Goal: Find specific page/section: Find specific page/section

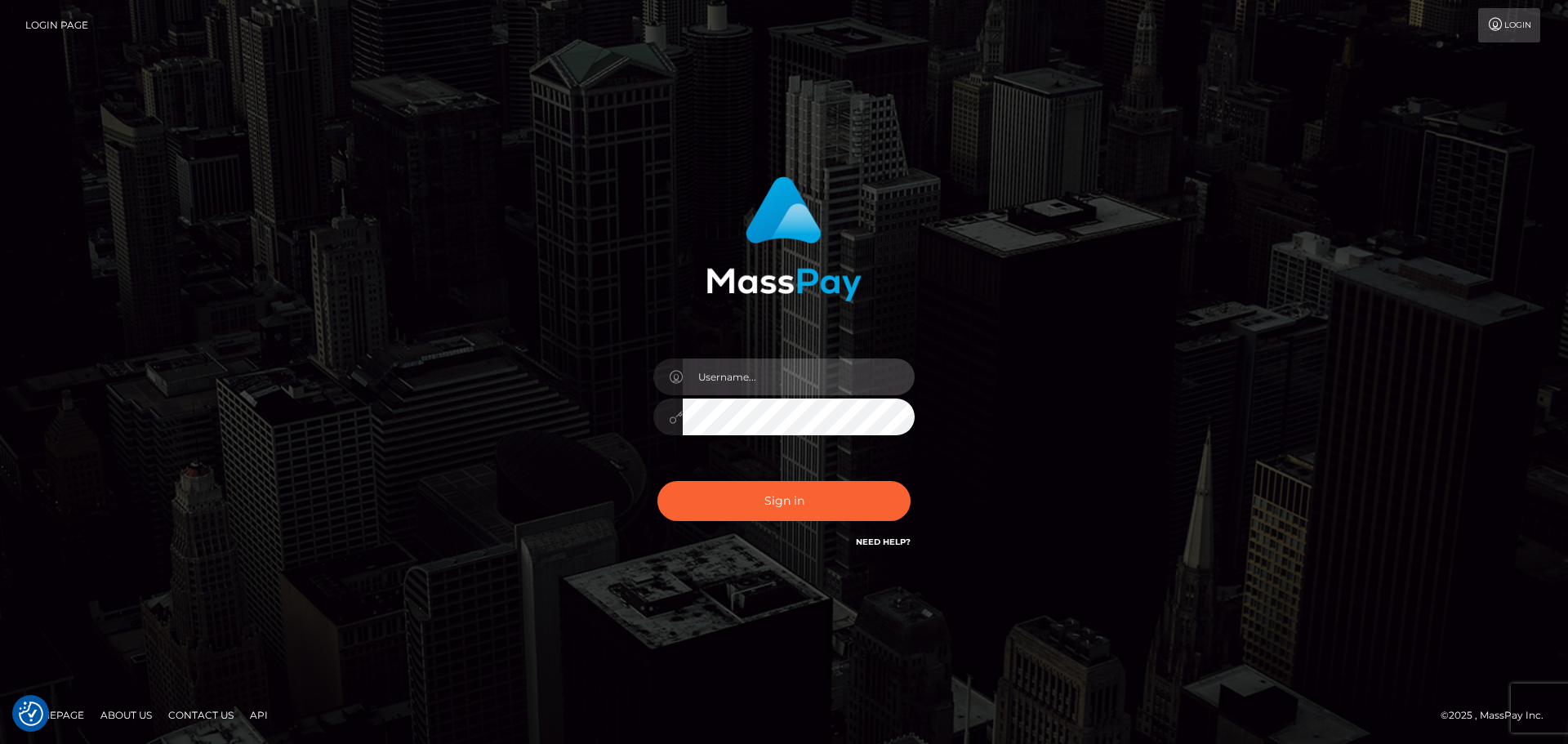
type input "Bedis"
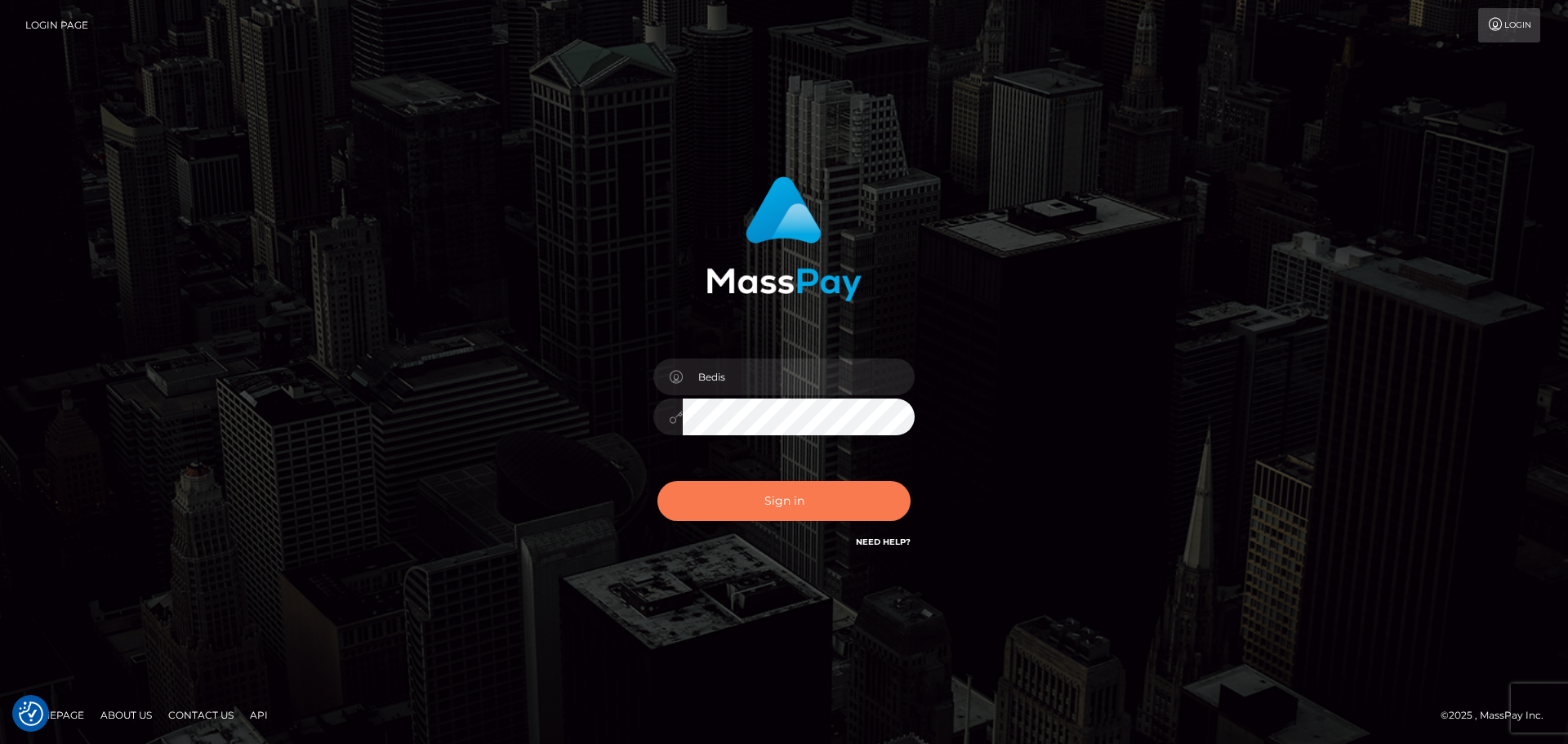
click at [799, 495] on button "Sign in" at bounding box center [784, 501] width 253 height 40
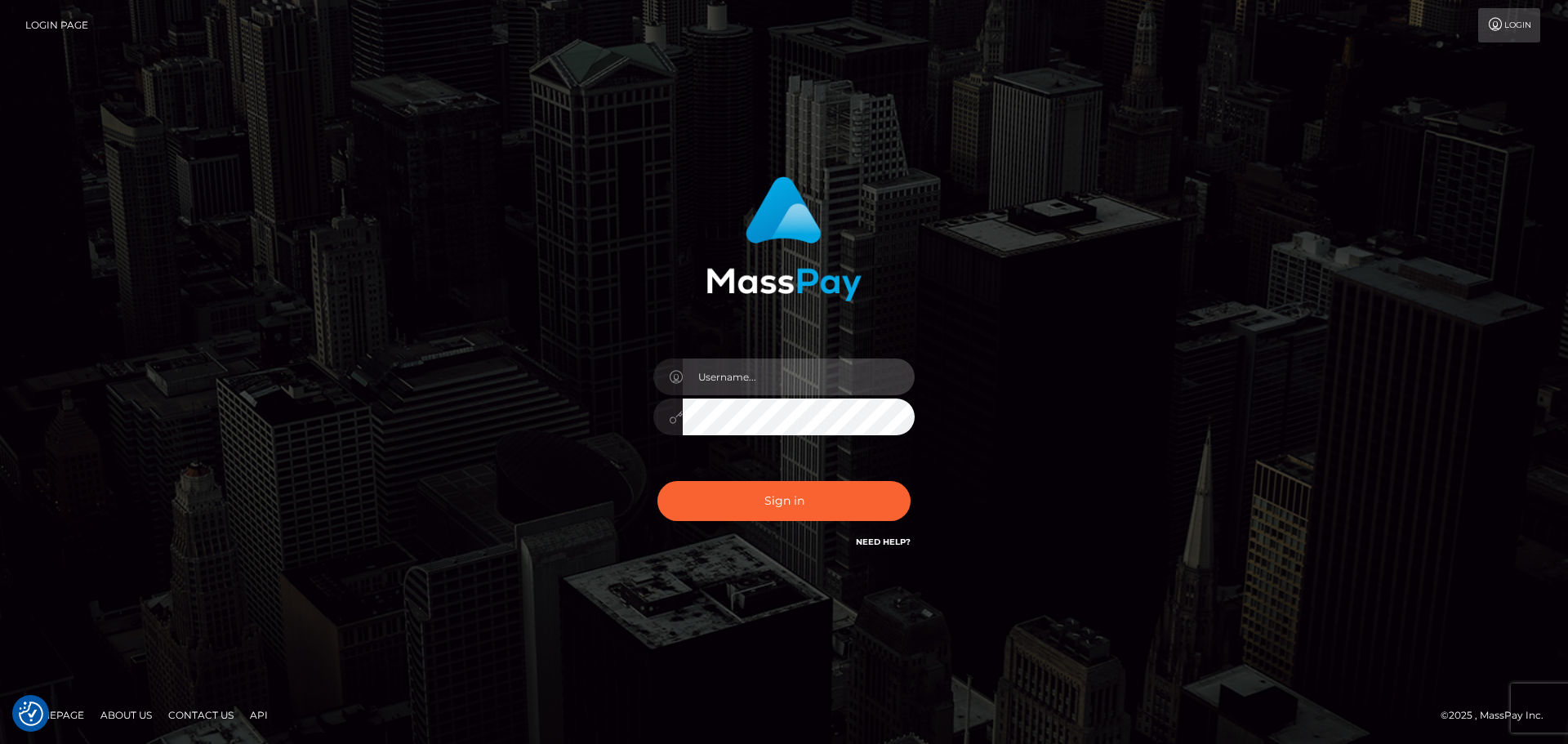
type input "Bedis"
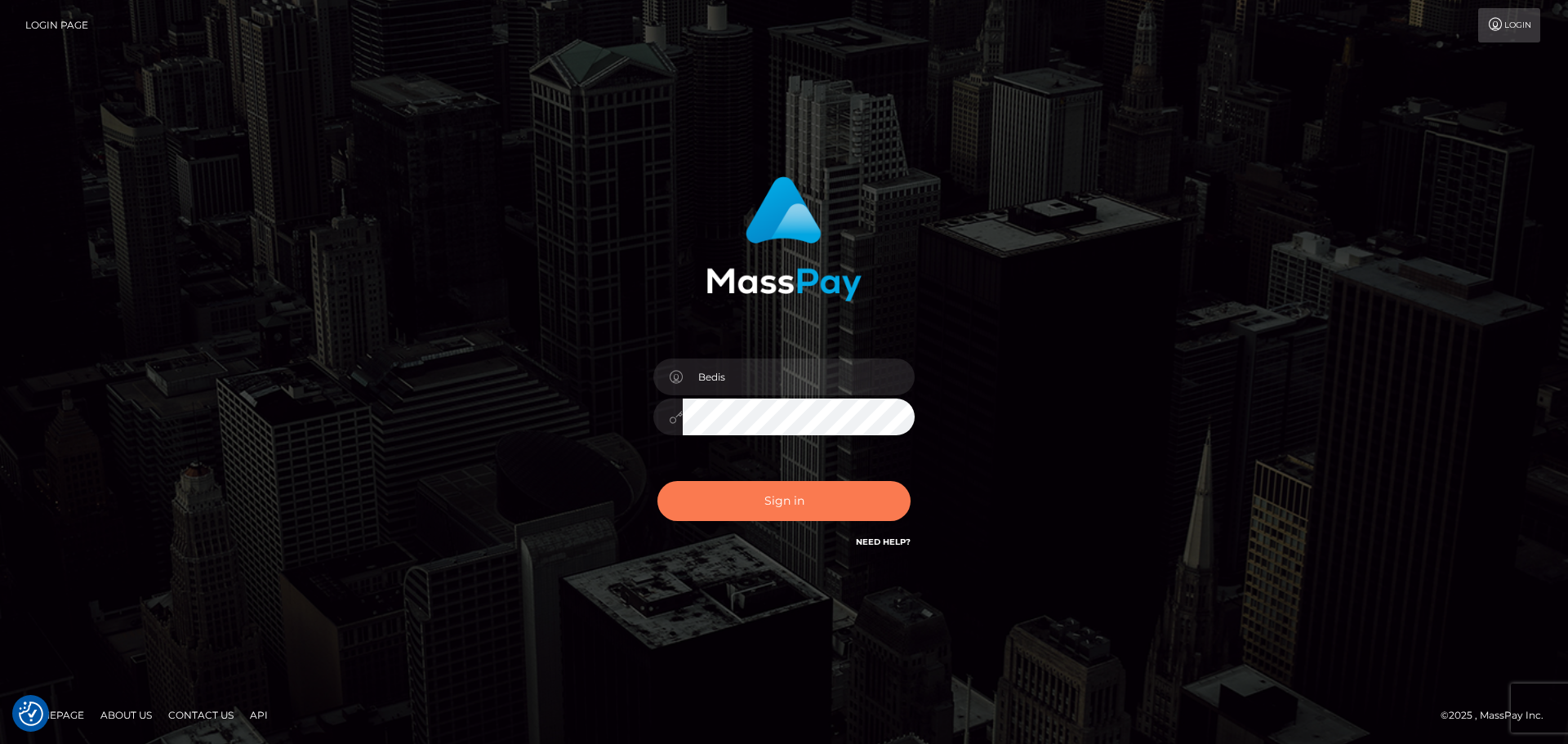
click at [803, 495] on button "Sign in" at bounding box center [784, 501] width 253 height 40
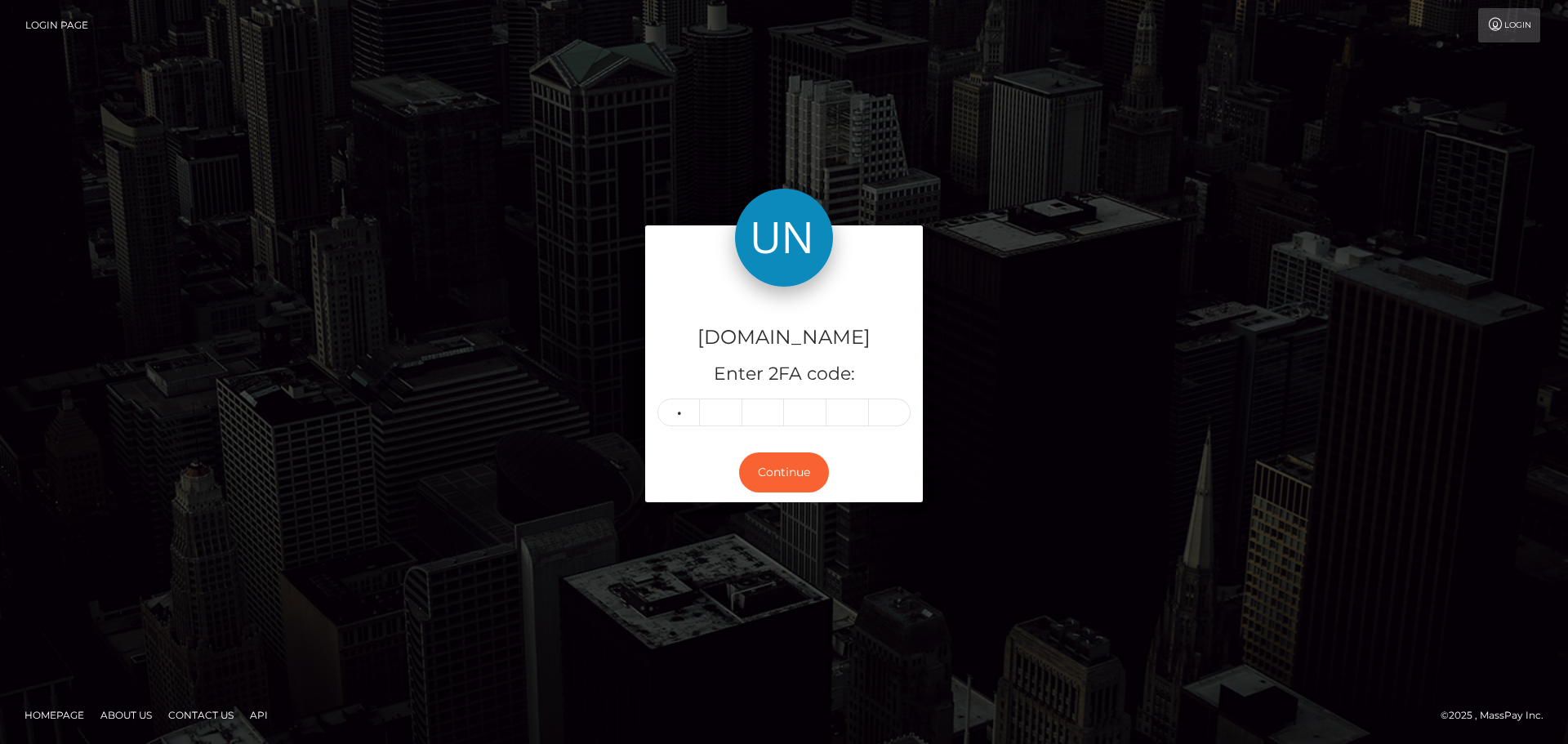
type input "1"
type input "0"
type input "2"
type input "8"
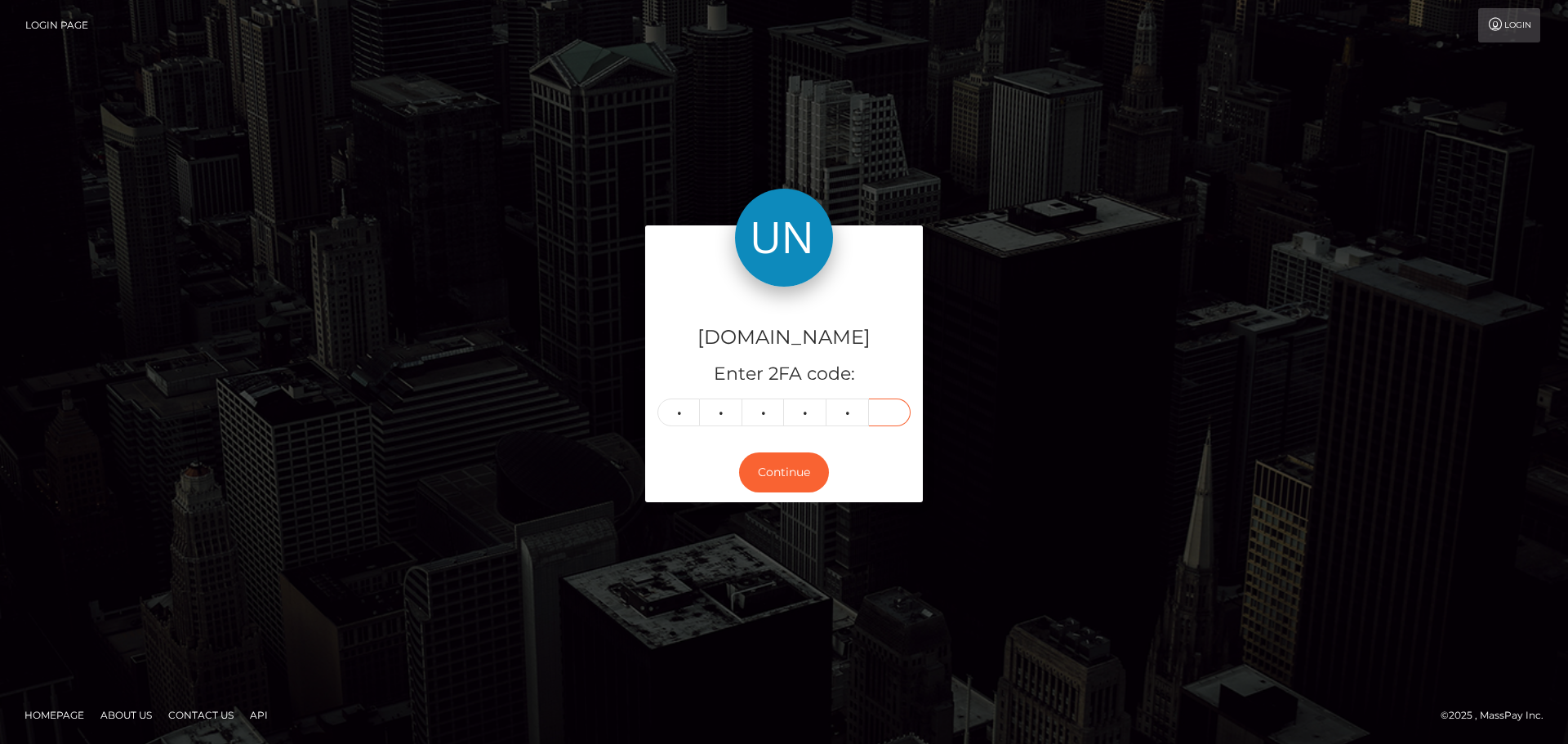
type input "8"
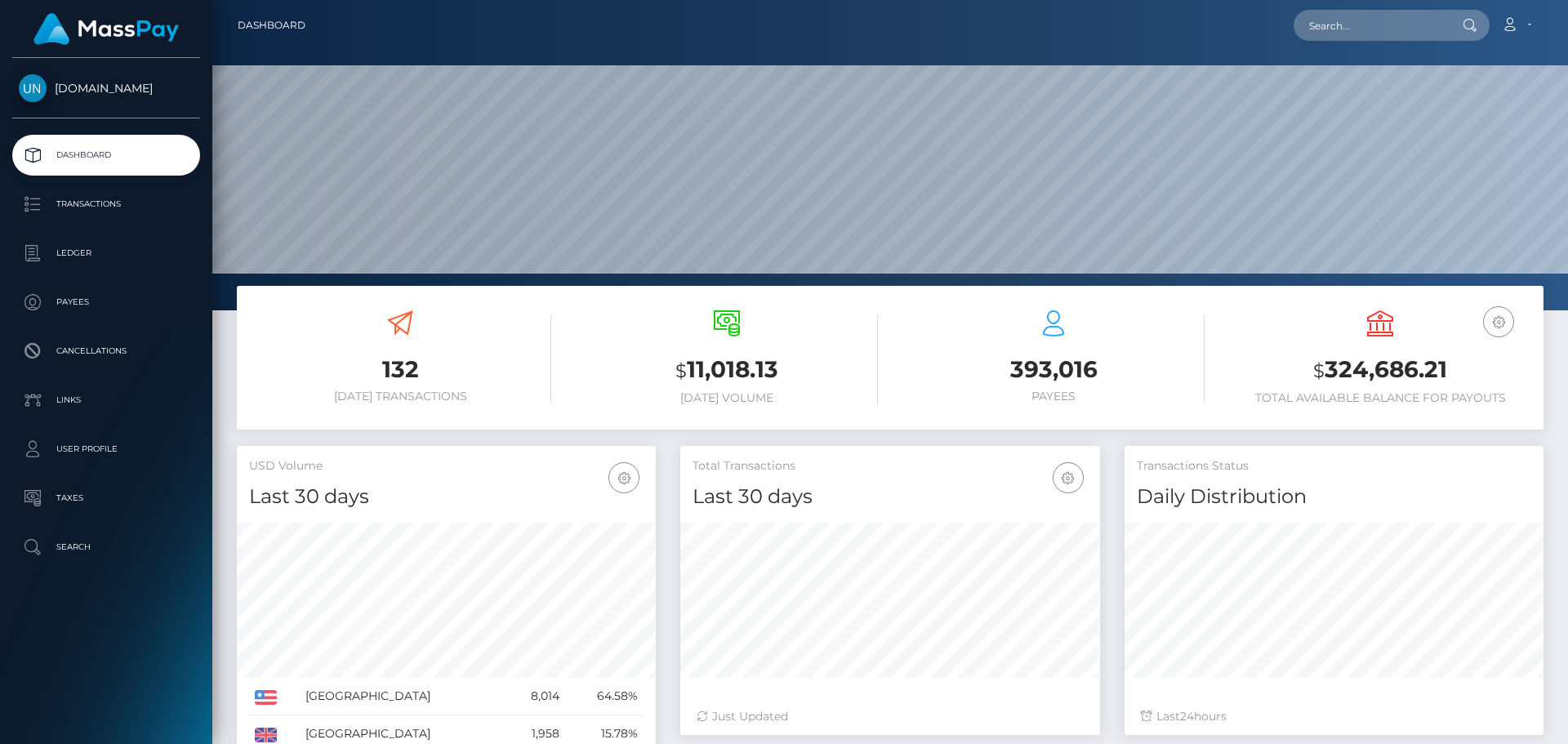
scroll to position [290, 420]
click at [1375, 28] on input "text" at bounding box center [1370, 25] width 153 height 31
paste input "stacych59@icloud.com"
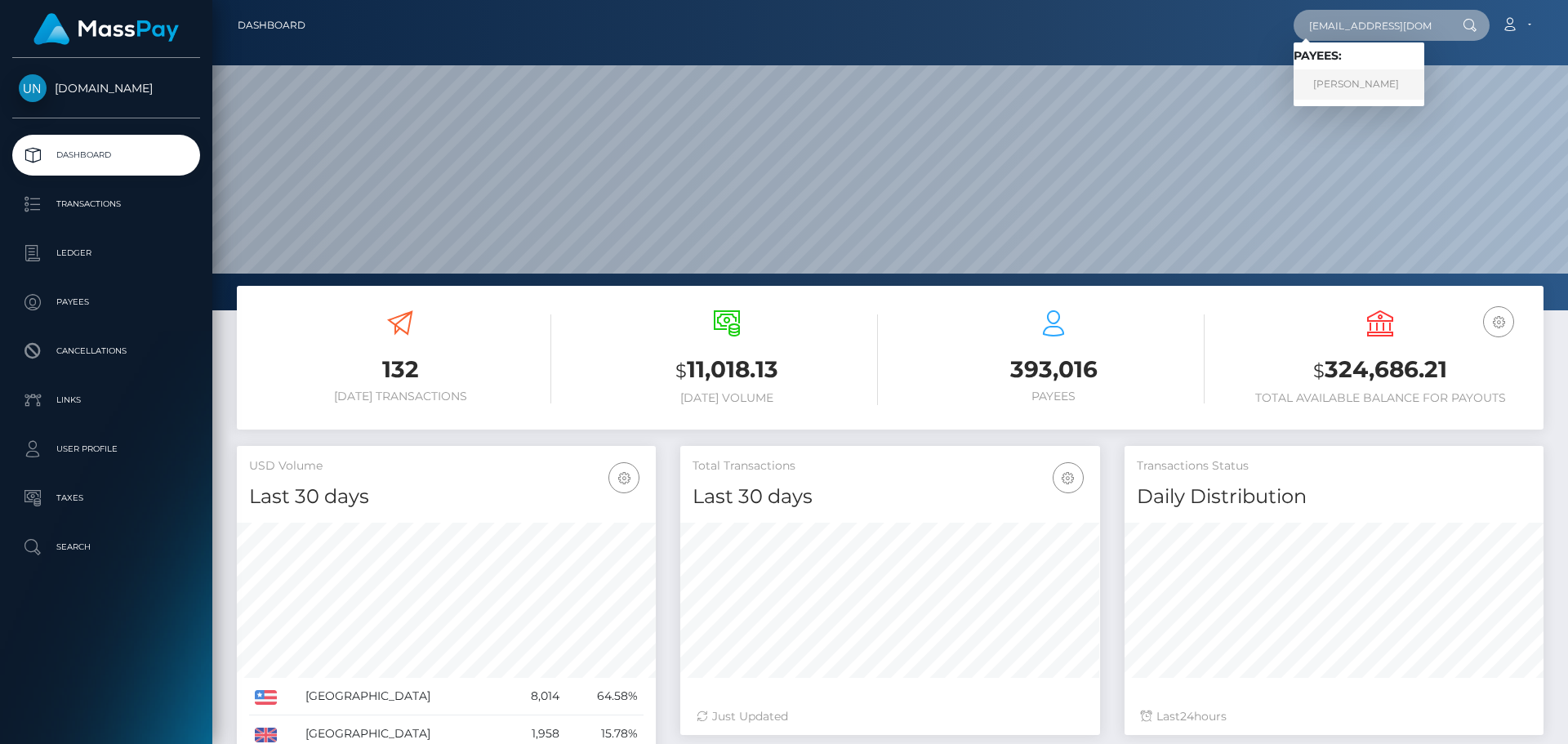
type input "stacych59@icloud.com"
click at [1383, 90] on link "STACY SORAYA CHEDDANI" at bounding box center [1360, 85] width 131 height 30
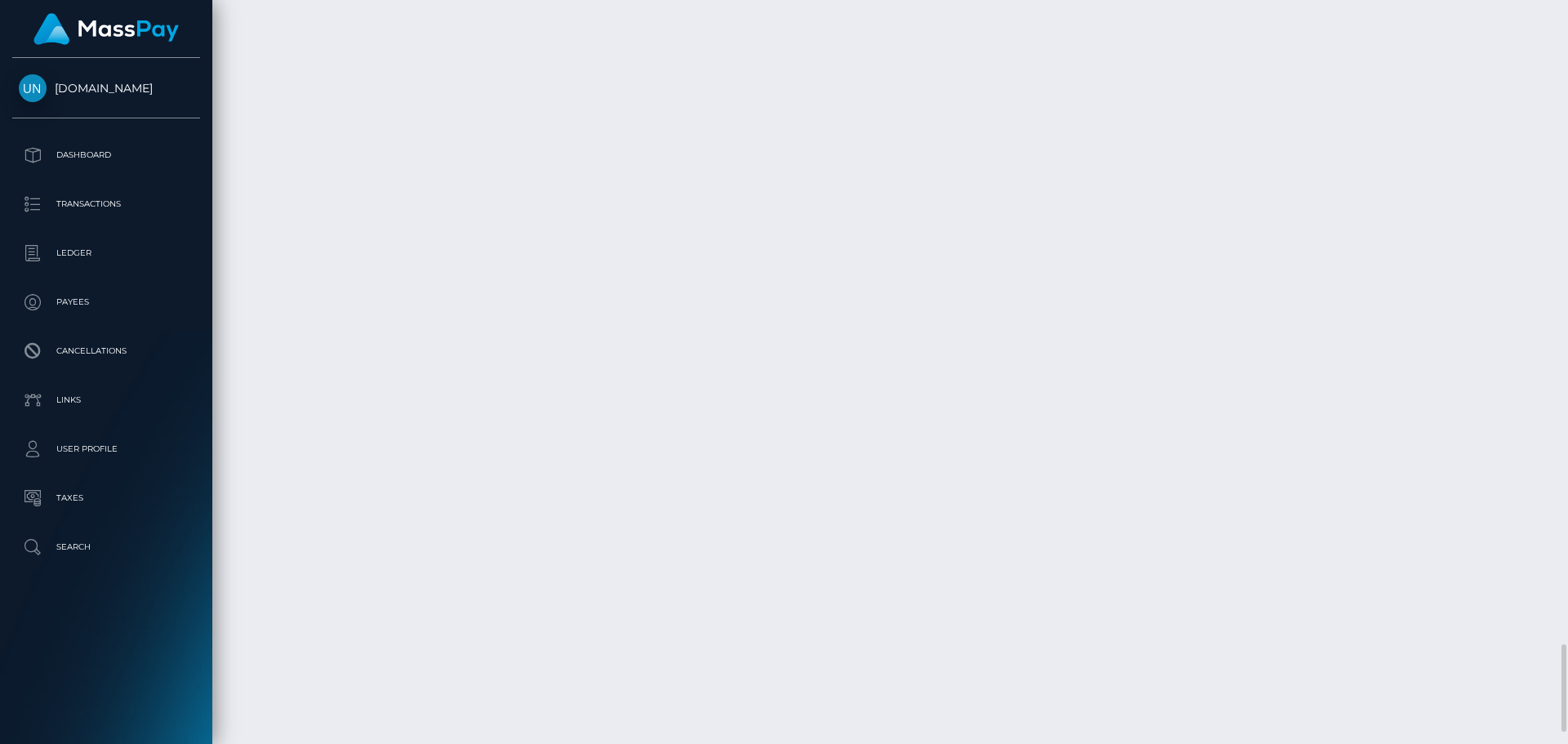
scroll to position [5575, 0]
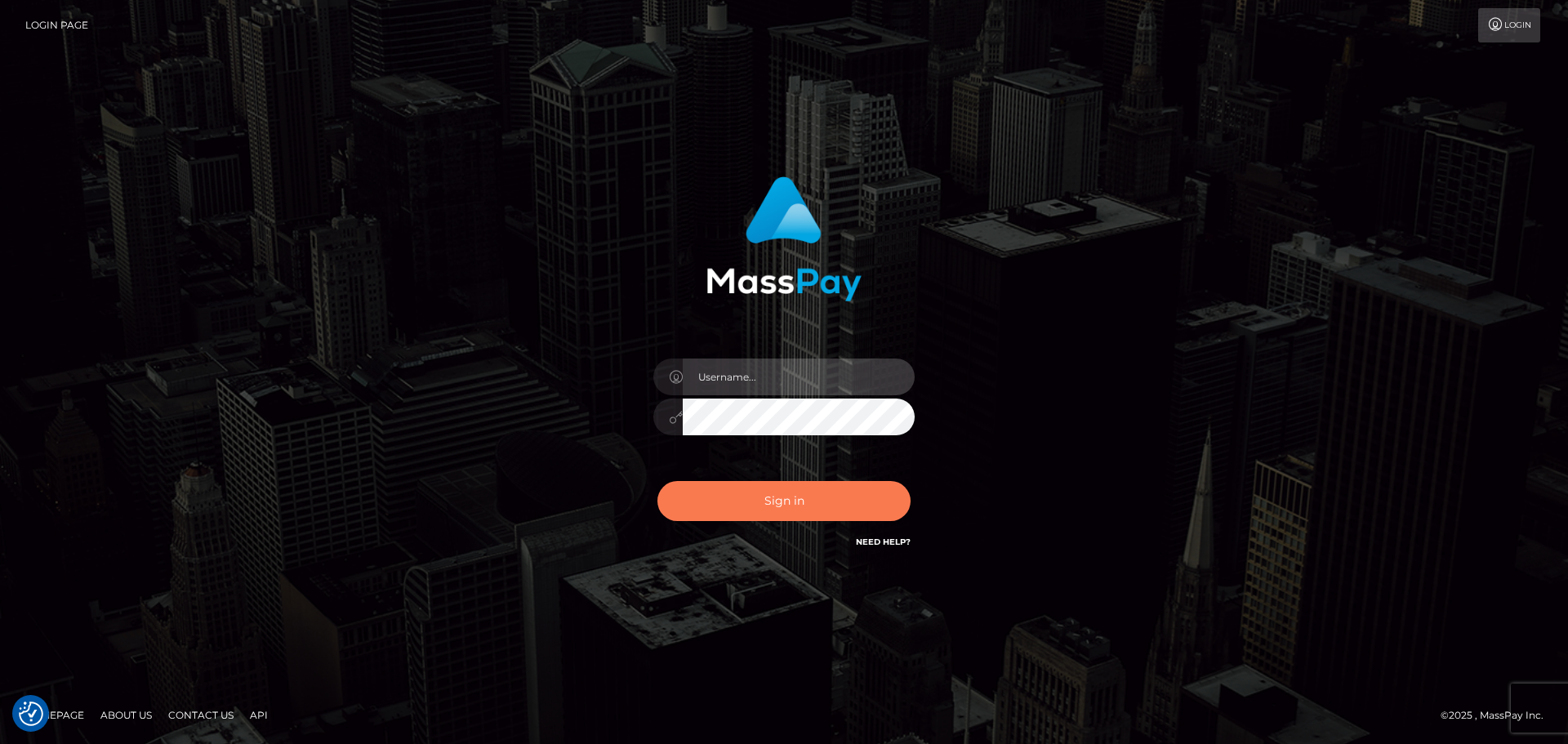
type input "Bedis"
click at [784, 501] on button "Sign in" at bounding box center [784, 501] width 253 height 40
type input "Bedis"
click at [784, 501] on button "Sign in" at bounding box center [784, 501] width 253 height 40
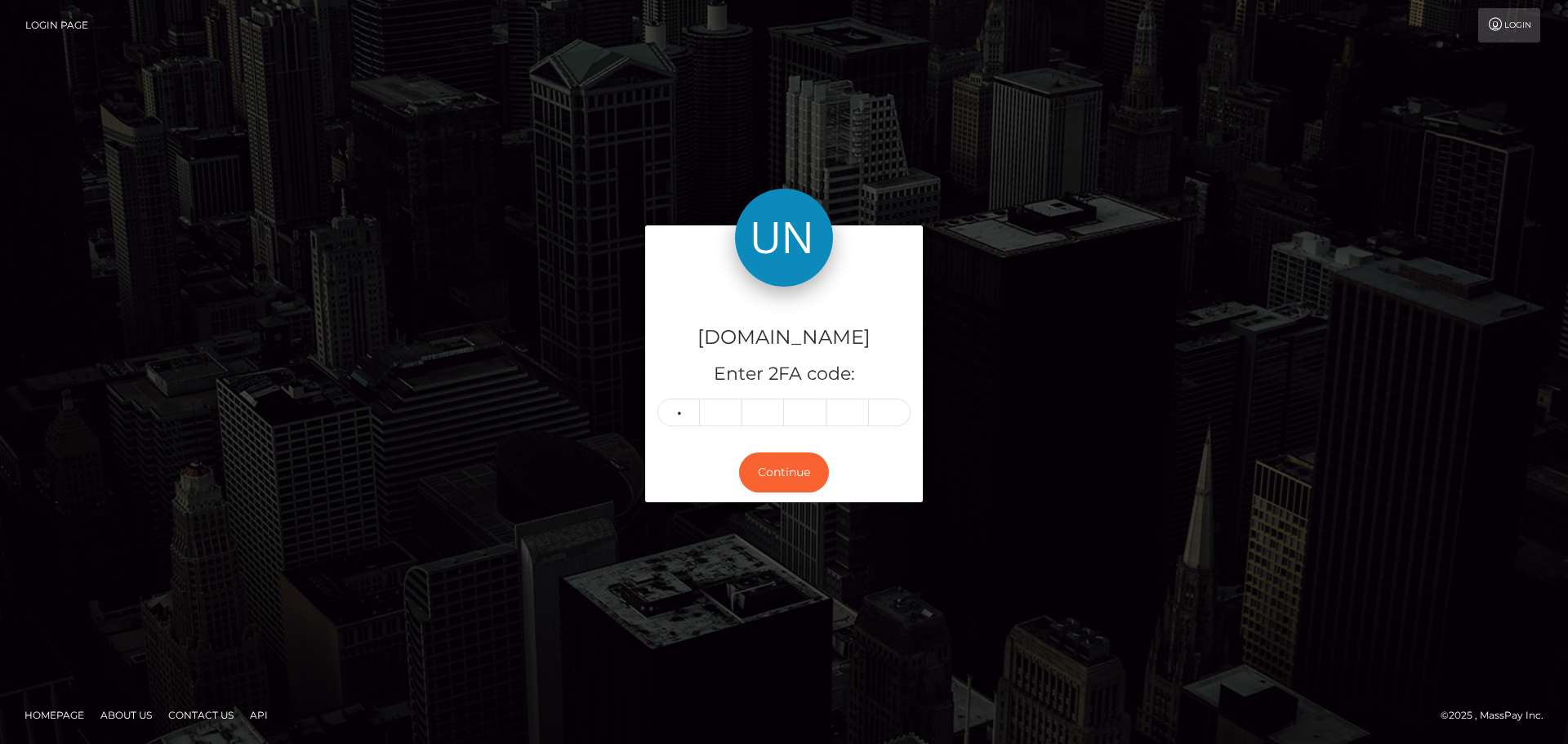
type input "1"
type input "4"
type input "3"
type input "9"
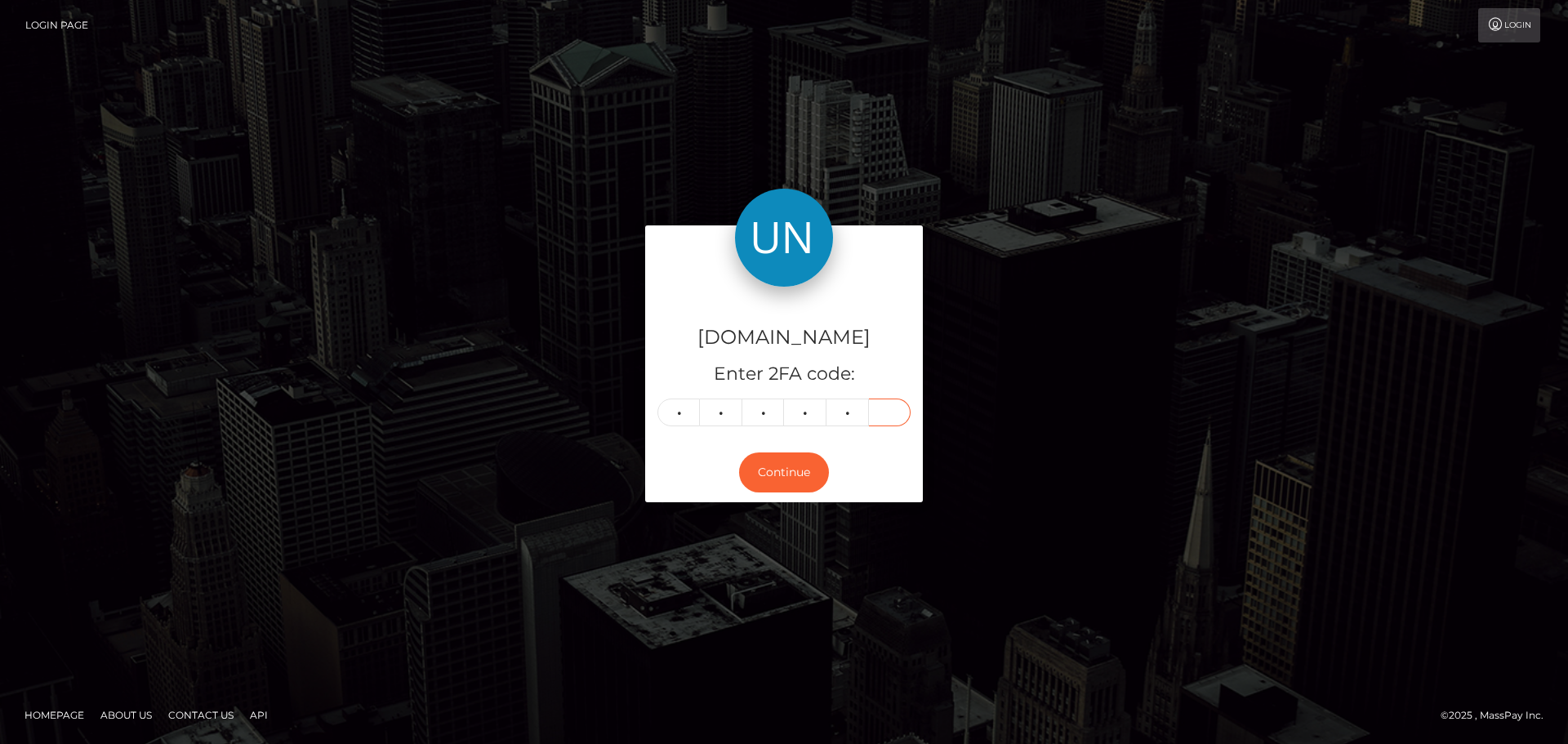
type input "2"
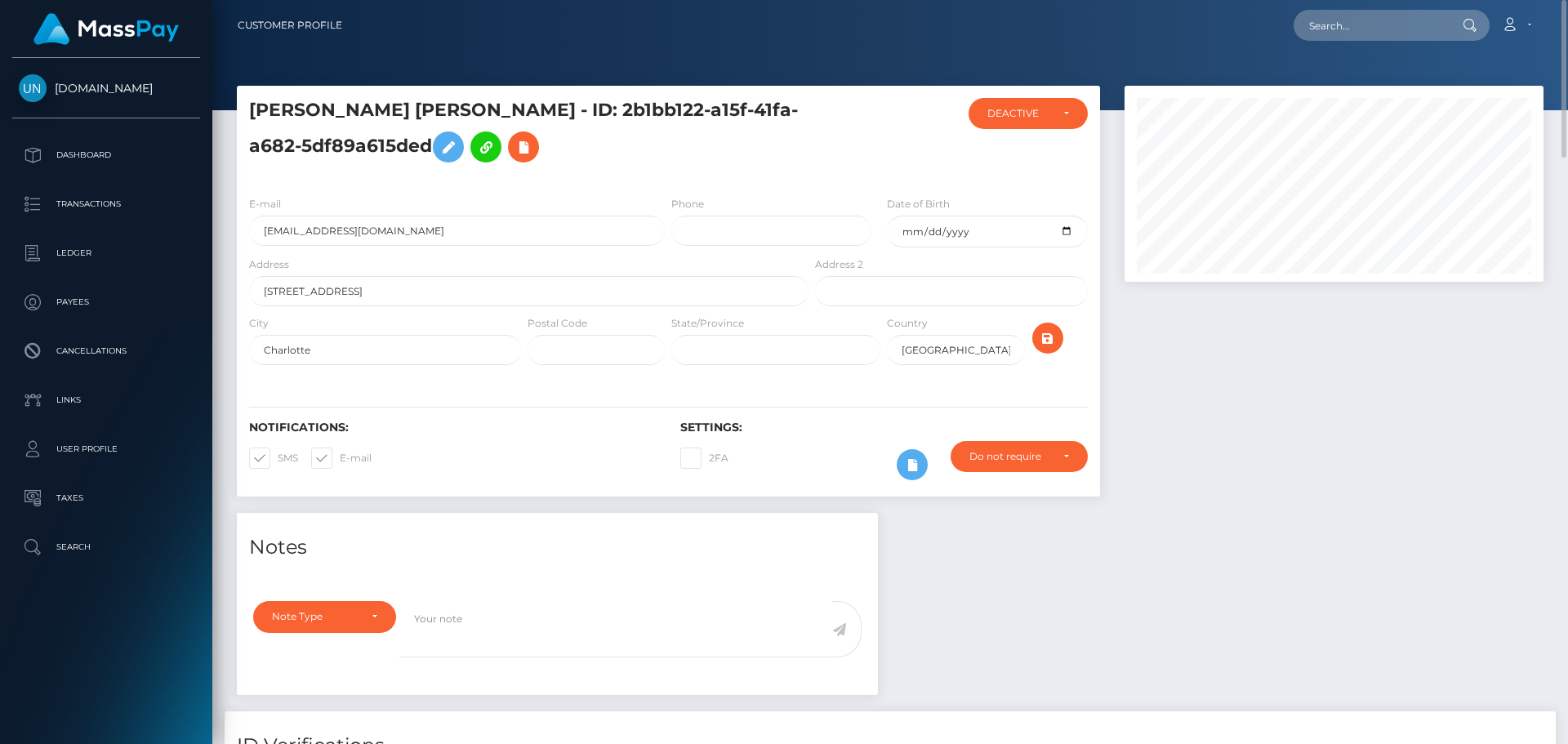
drag, startPoint x: 624, startPoint y: 109, endPoint x: 474, endPoint y: 139, distance: 153.0
click at [474, 139] on h5 "[PERSON_NAME] [PERSON_NAME] - ID: 2b1bb122-a15f-41fa-a682-5df89a615ded" at bounding box center [525, 134] width 551 height 73
copy h5 "ID: 2b1bb122-a15f-41fa-a682-5df89a615ded"
click at [455, 231] on input "[EMAIL_ADDRESS][DOMAIN_NAME]" at bounding box center [457, 231] width 416 height 30
click at [455, 231] on input "nazhacruz599@gmail.com" at bounding box center [457, 231] width 416 height 30
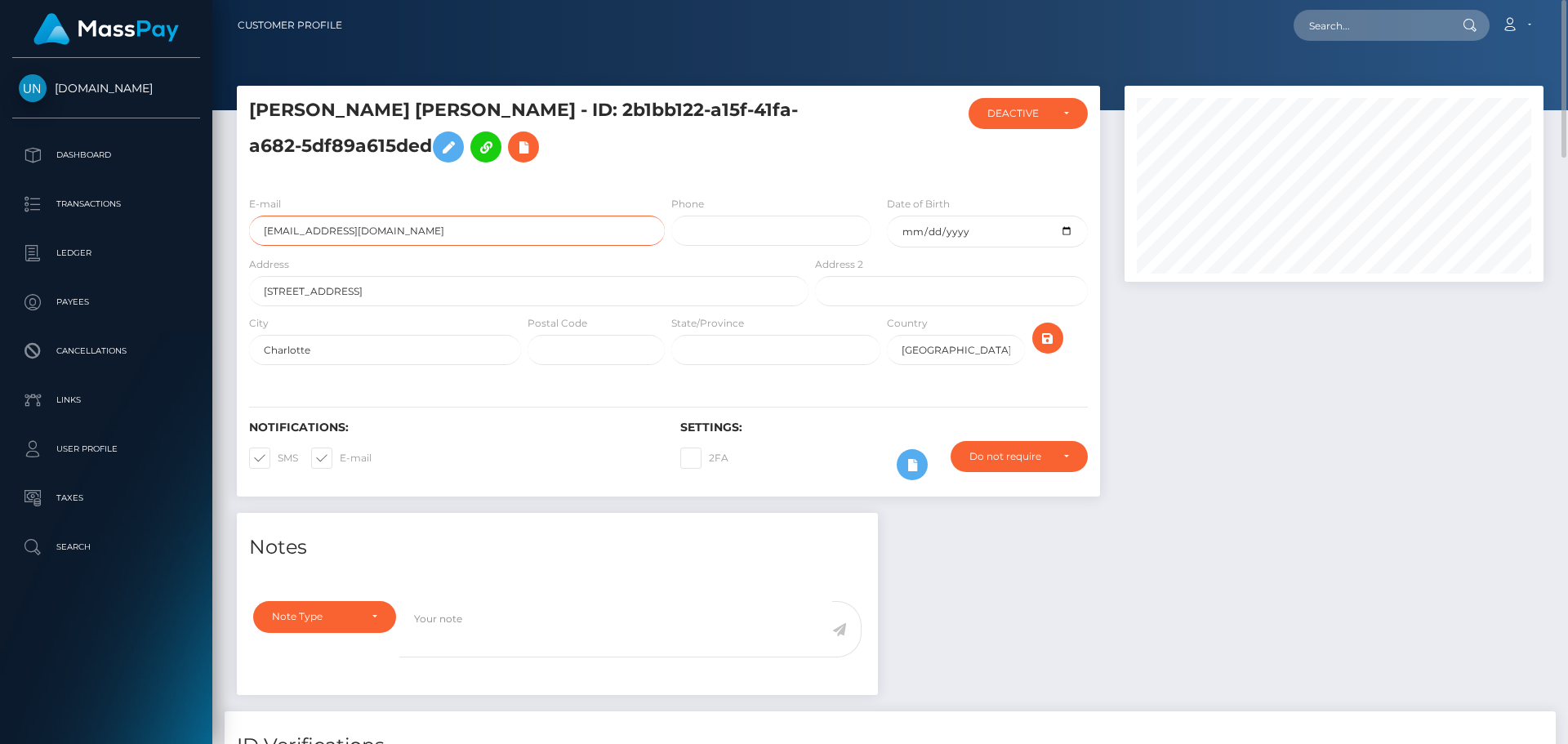
click at [455, 231] on input "nazhacruz599@gmail.com" at bounding box center [457, 231] width 416 height 30
